Goal: Task Accomplishment & Management: Complete application form

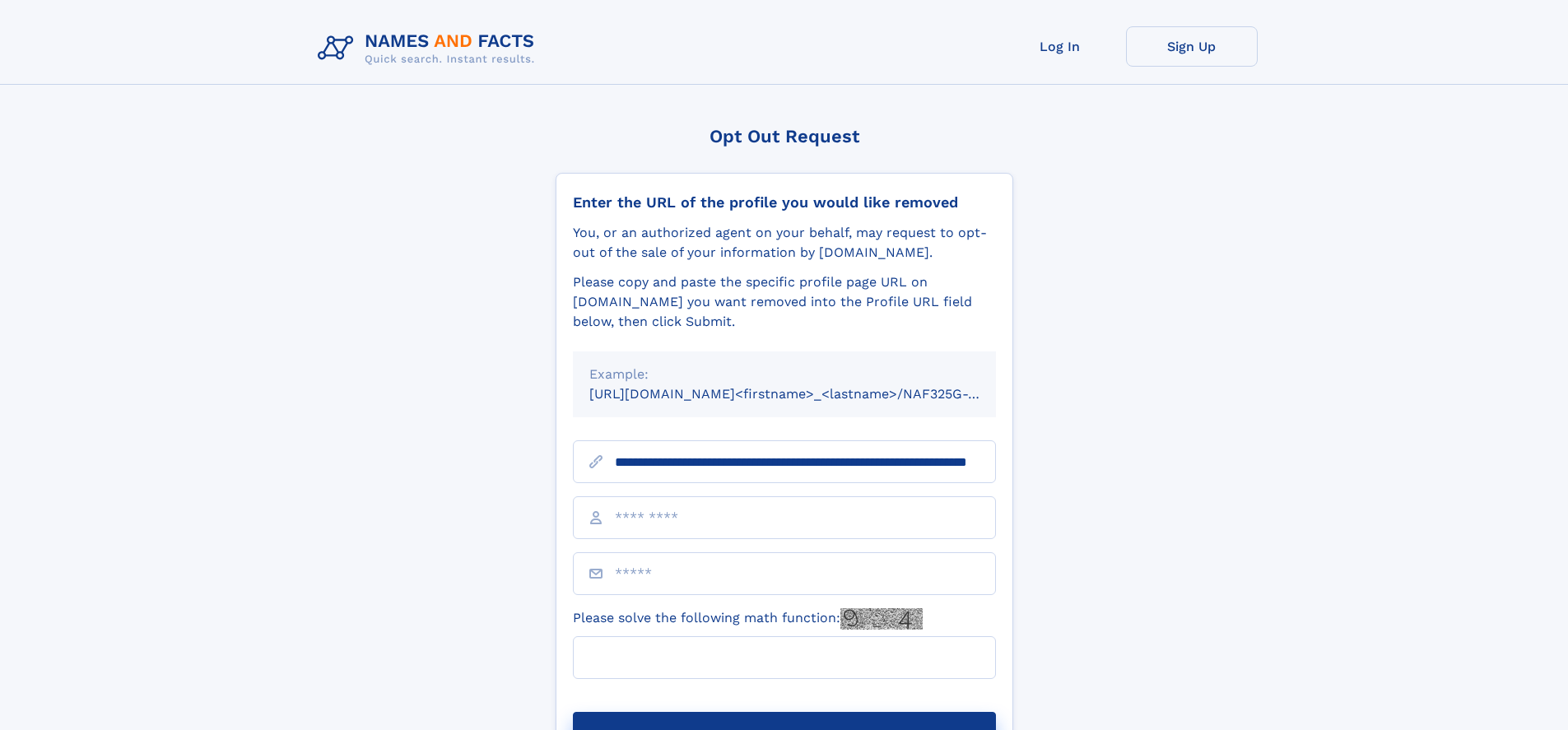
scroll to position [0, 164]
type input "**********"
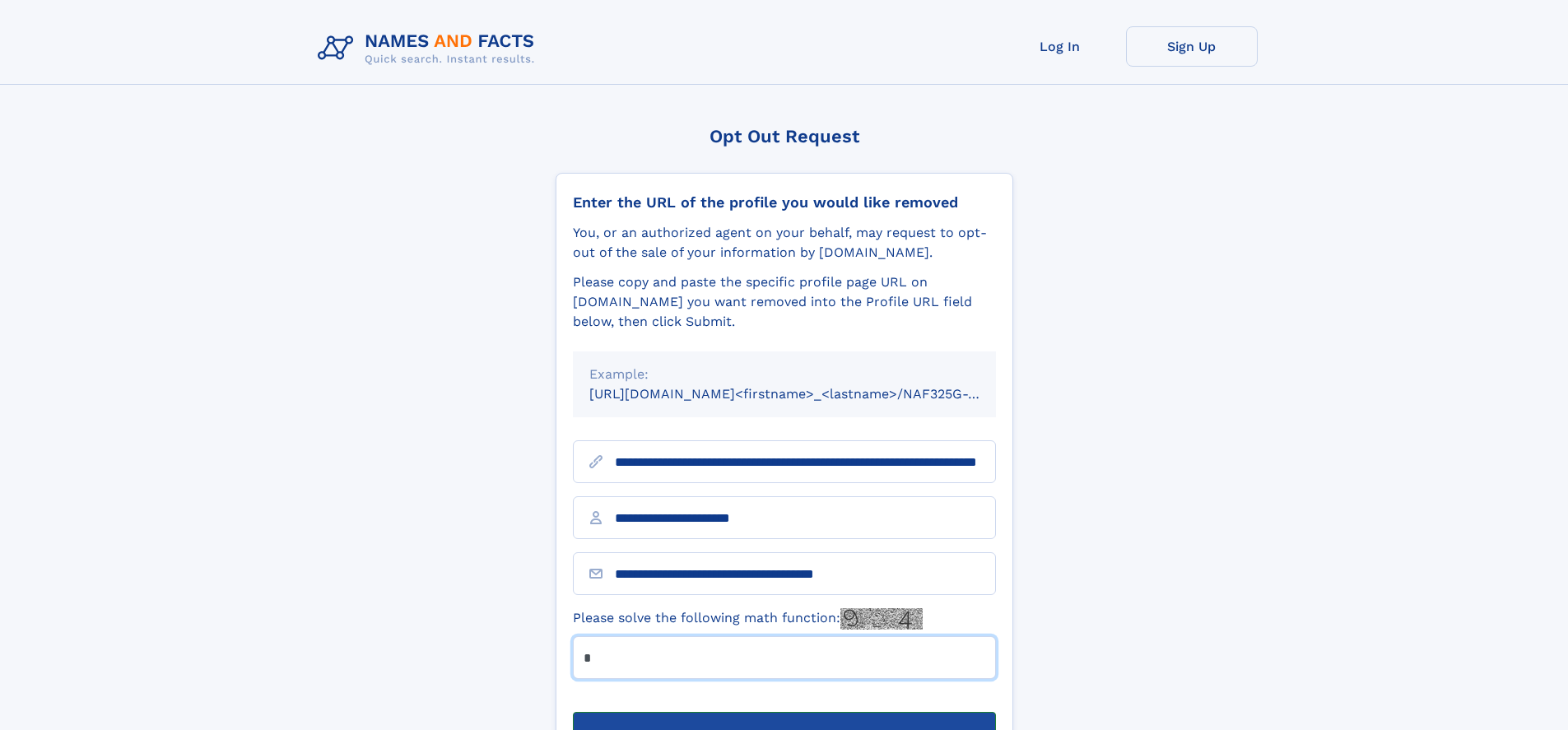
type input "*"
click at [783, 712] on button "Submit Opt Out Request" at bounding box center [784, 738] width 423 height 52
